Goal: Transaction & Acquisition: Purchase product/service

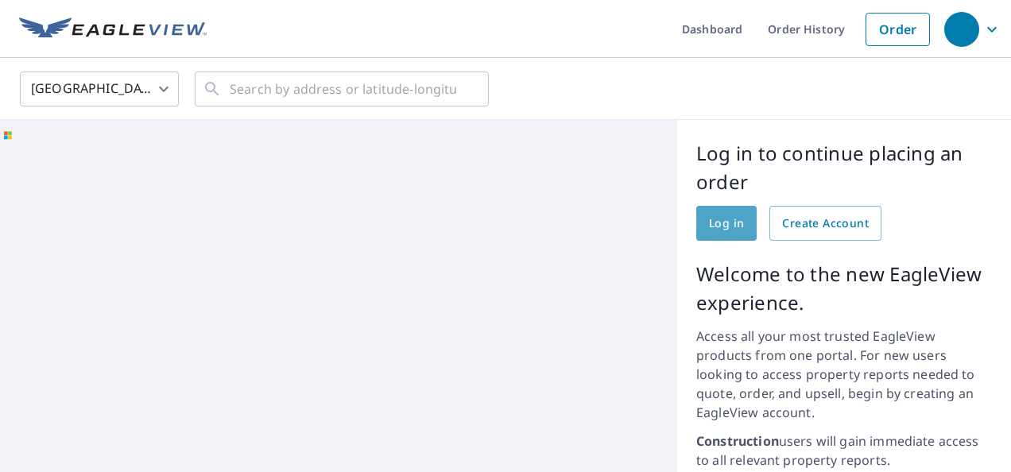
click at [714, 223] on span "Log in" at bounding box center [726, 224] width 35 height 20
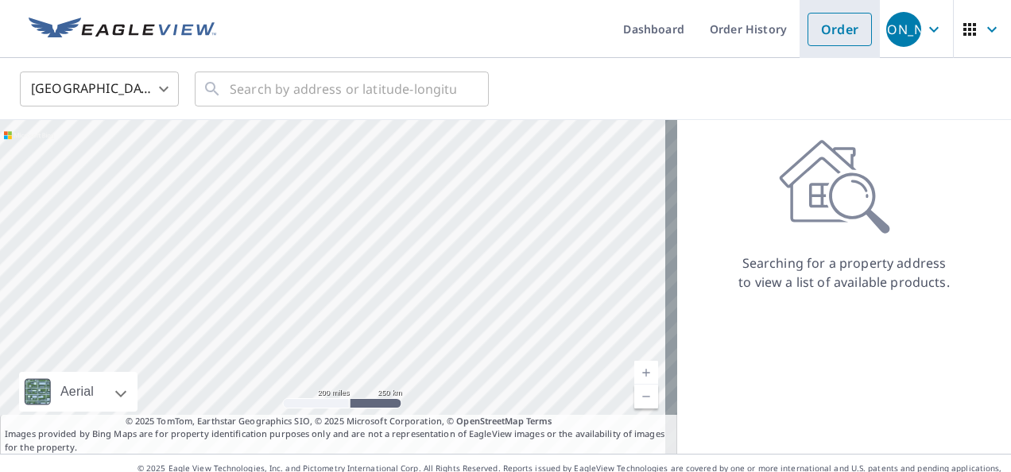
click at [830, 36] on link "Order" at bounding box center [840, 29] width 64 height 33
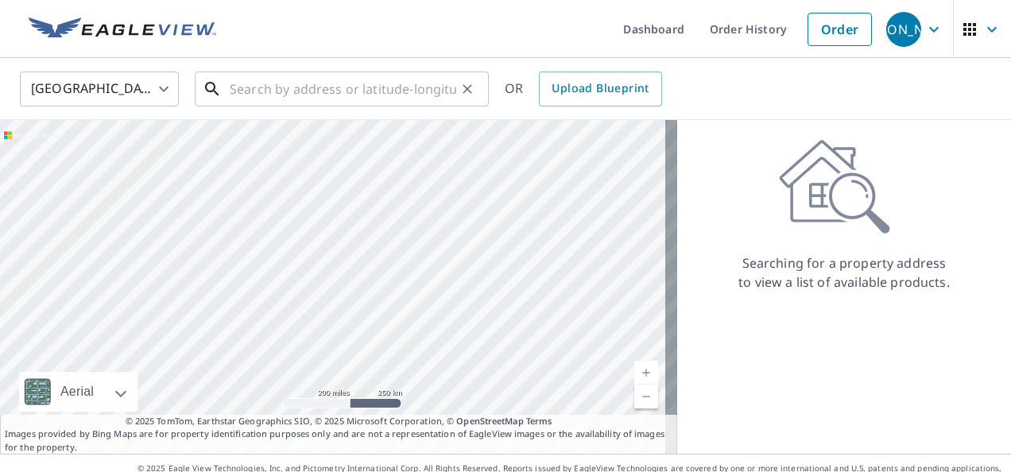
click at [313, 91] on input "text" at bounding box center [343, 89] width 227 height 45
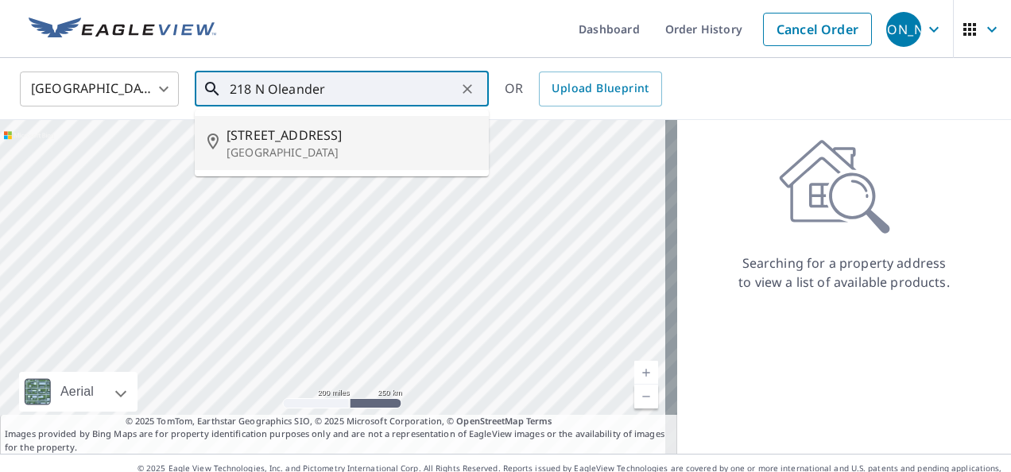
click at [293, 146] on p "Daytona Beach, FL 32118" at bounding box center [352, 153] width 250 height 16
type input "218 N Oleander Ave Daytona Beach, FL 32118"
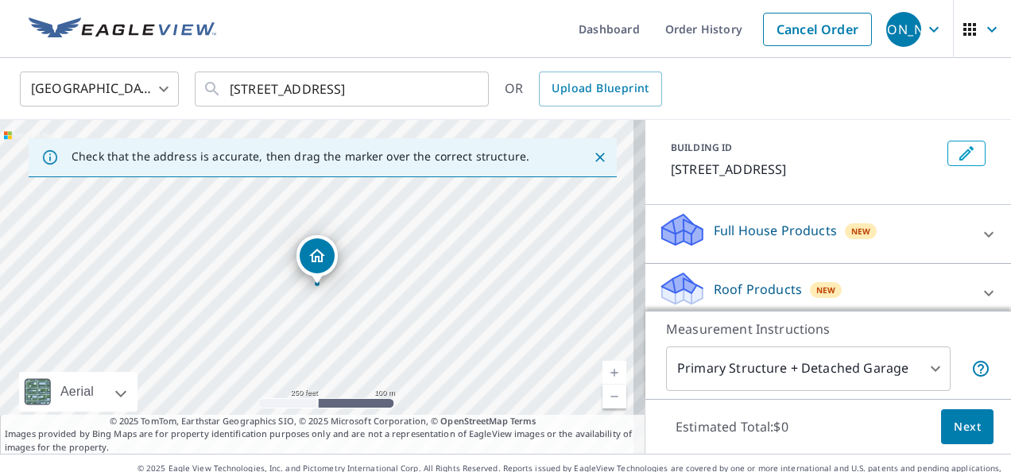
scroll to position [159, 0]
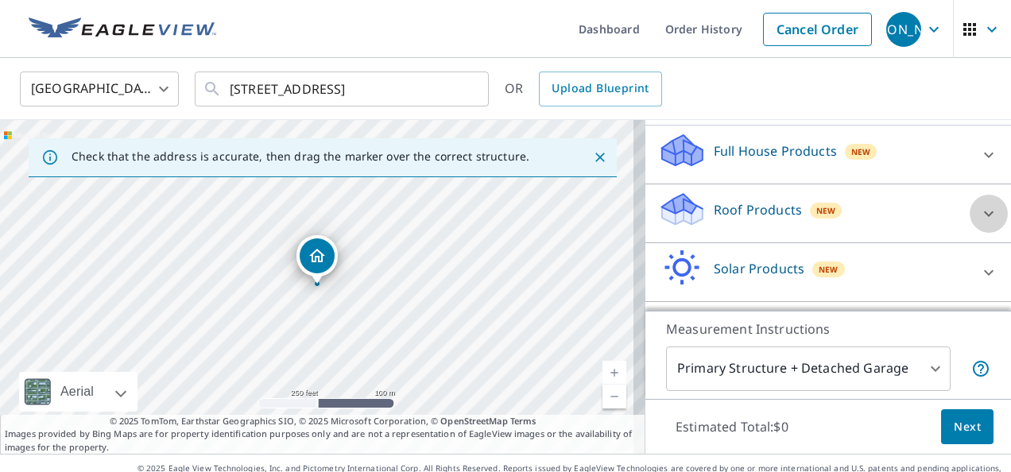
click at [979, 223] on icon at bounding box center [988, 213] width 19 height 19
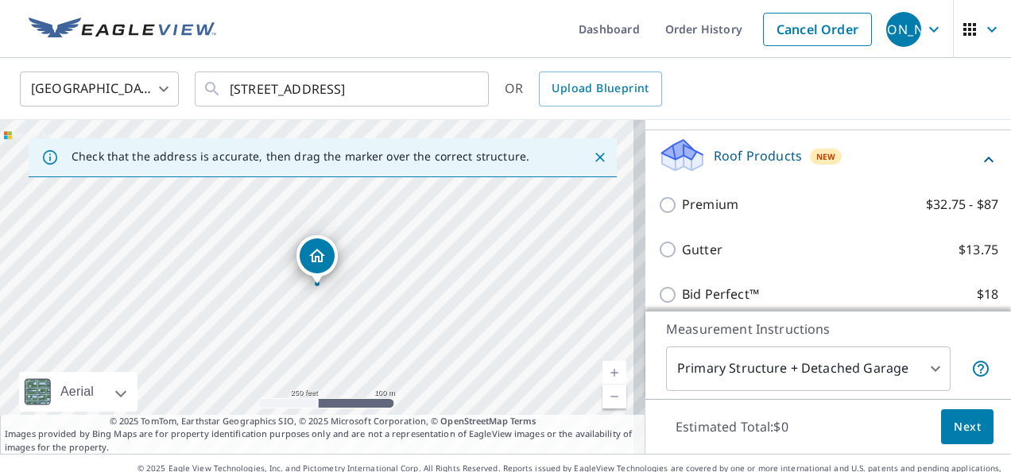
scroll to position [238, 0]
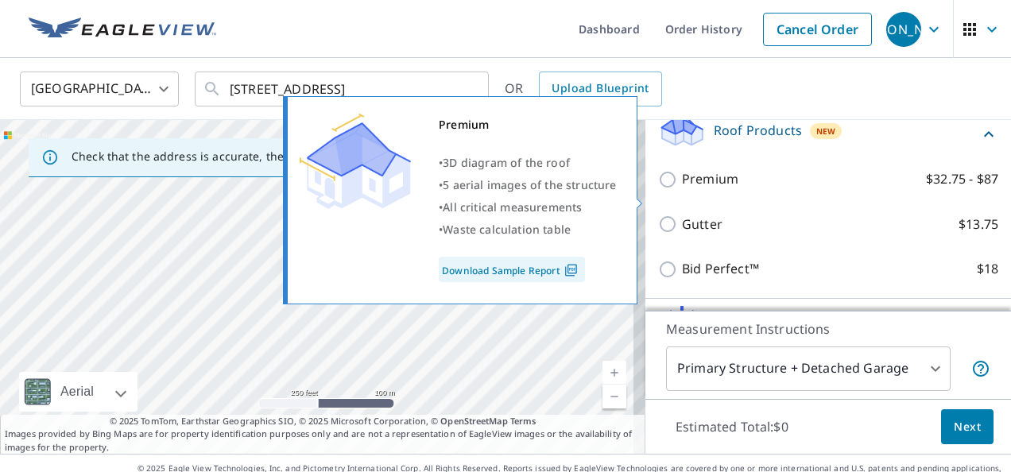
click at [658, 189] on input "Premium $32.75 - $87" at bounding box center [670, 179] width 24 height 19
checkbox input "true"
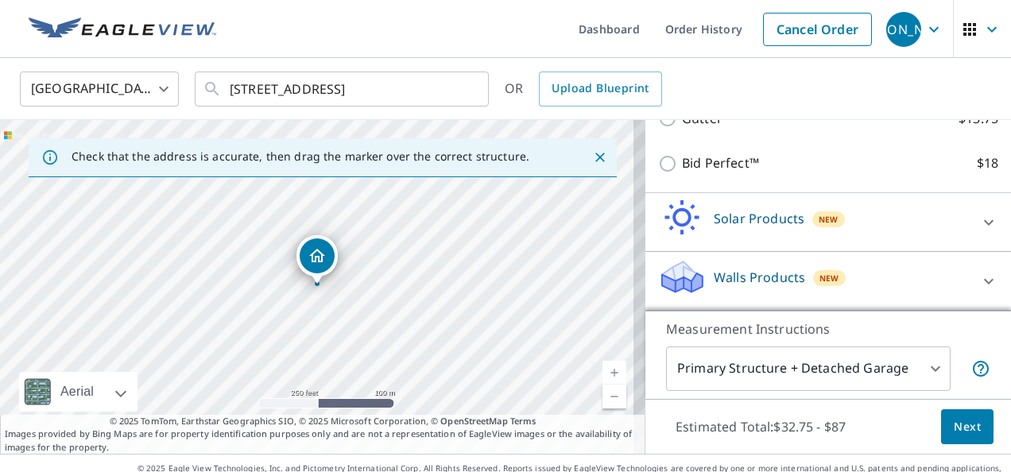
scroll to position [255, 0]
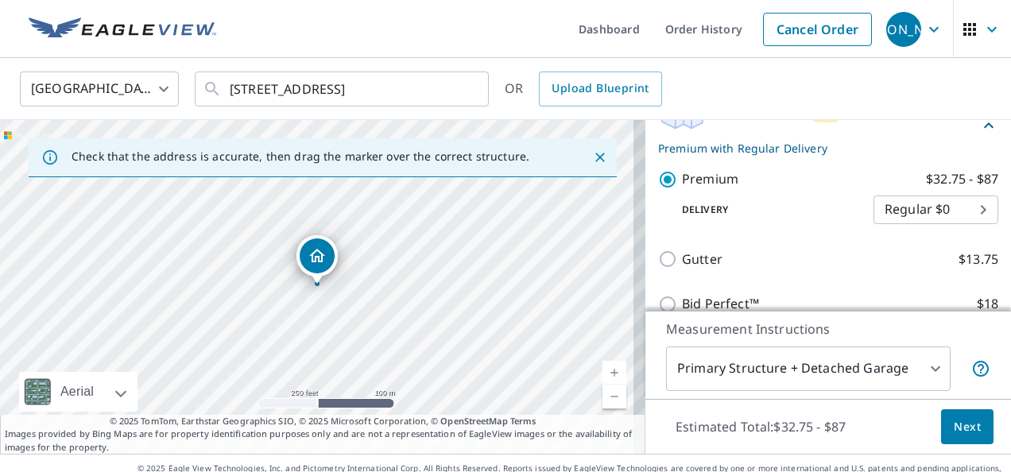
click at [958, 421] on span "Next" at bounding box center [967, 427] width 27 height 20
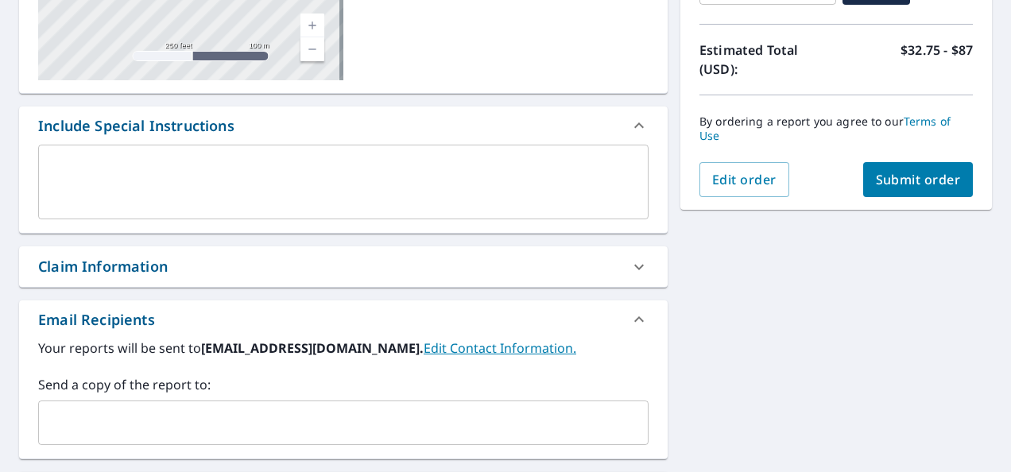
scroll to position [306, 0]
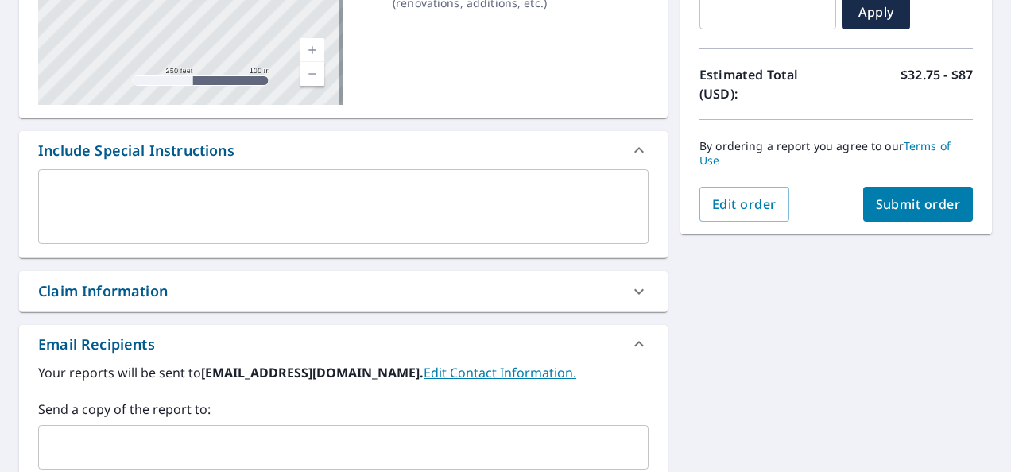
click at [913, 204] on span "Submit order" at bounding box center [918, 204] width 85 height 17
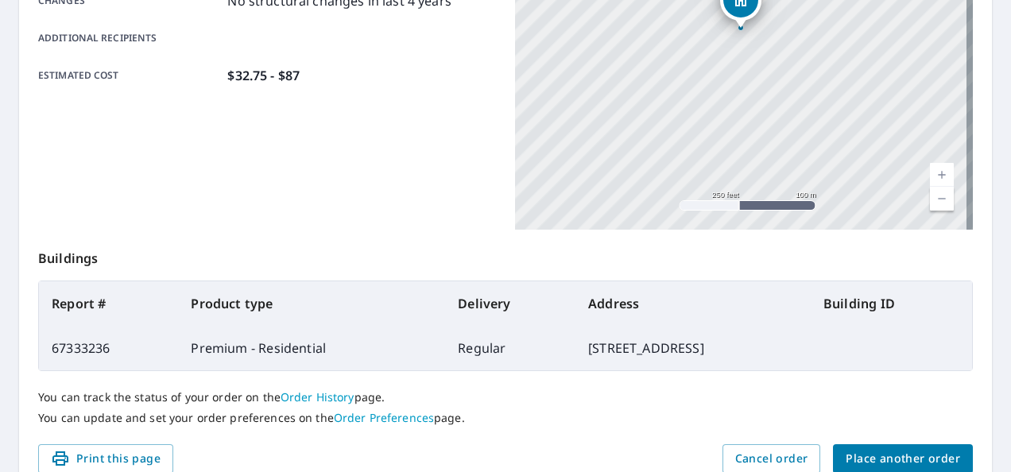
scroll to position [462, 0]
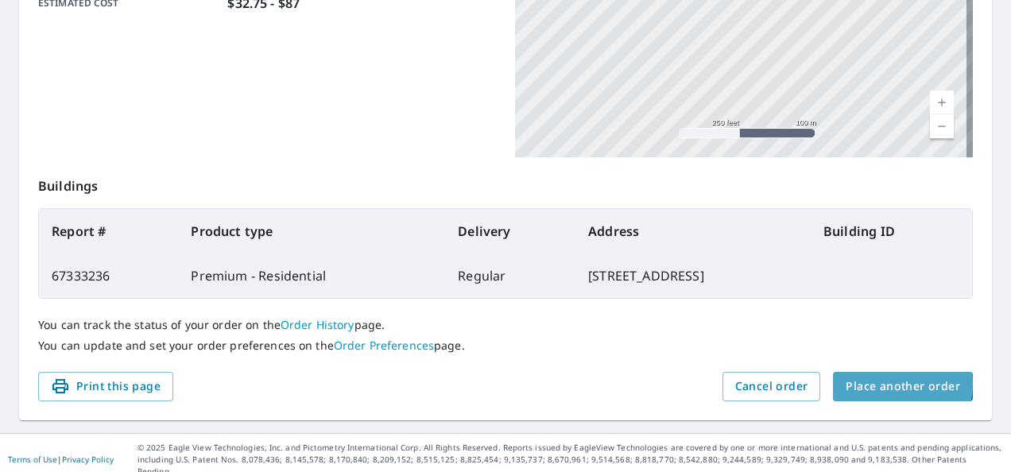
click at [887, 383] on span "Place another order" at bounding box center [903, 387] width 114 height 20
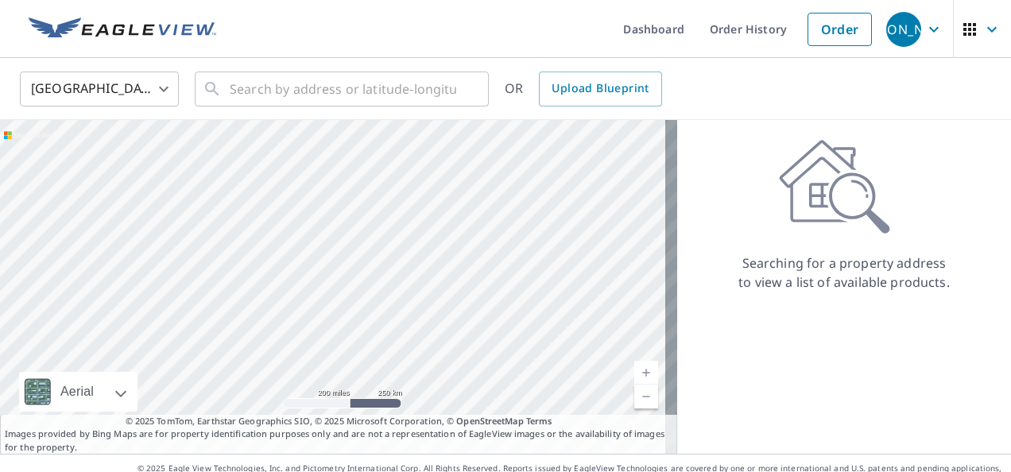
click at [925, 32] on icon "button" at bounding box center [934, 29] width 19 height 19
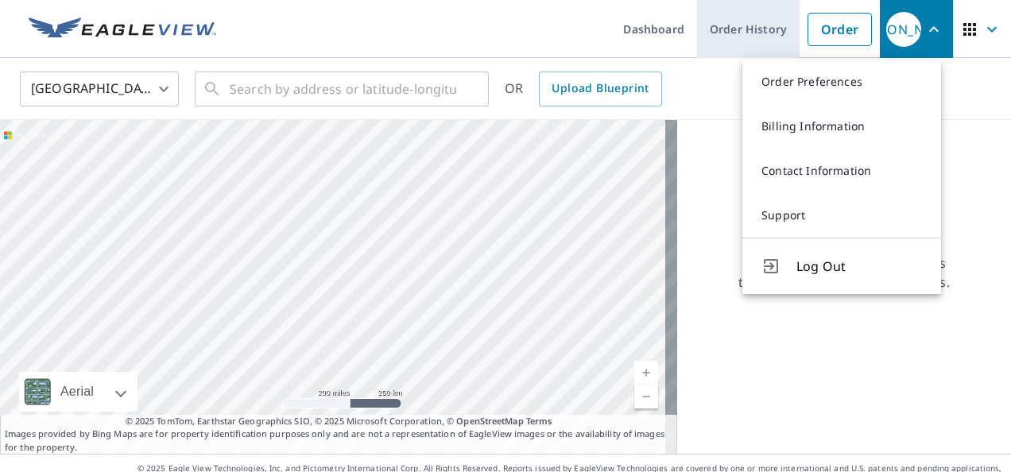
click at [735, 22] on link "Order History" at bounding box center [748, 29] width 103 height 58
